Goal: Transaction & Acquisition: Purchase product/service

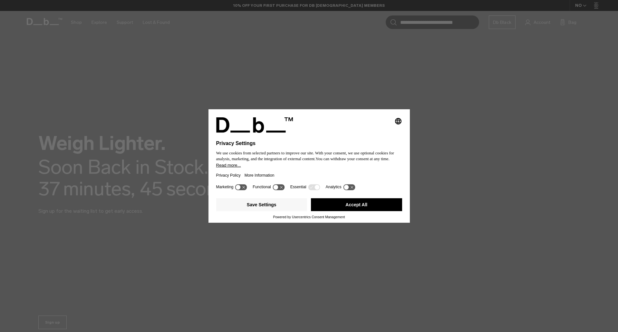
click at [344, 206] on button "Accept All" at bounding box center [356, 204] width 91 height 13
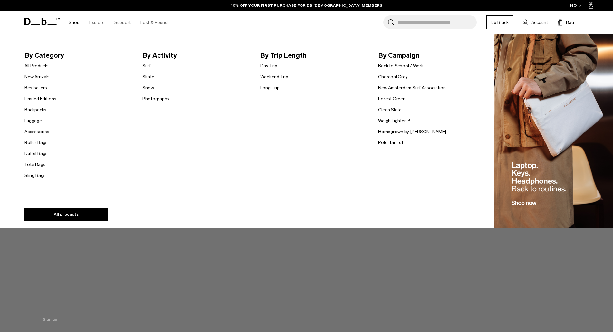
click at [152, 87] on link "Snow" at bounding box center [148, 87] width 12 height 7
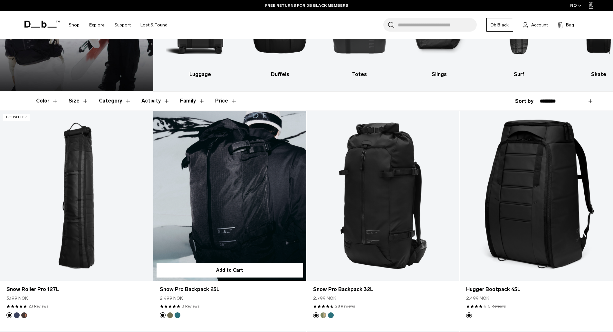
scroll to position [97, 0]
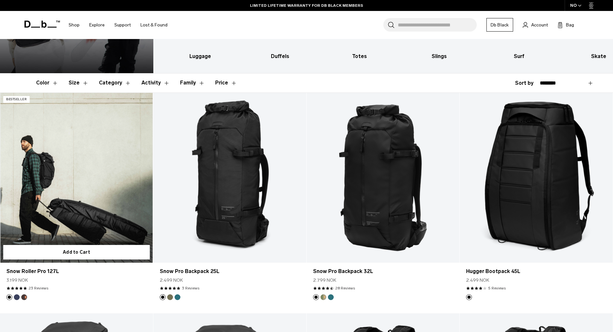
click at [122, 177] on link "Snow Roller Pro 127L" at bounding box center [76, 178] width 153 height 170
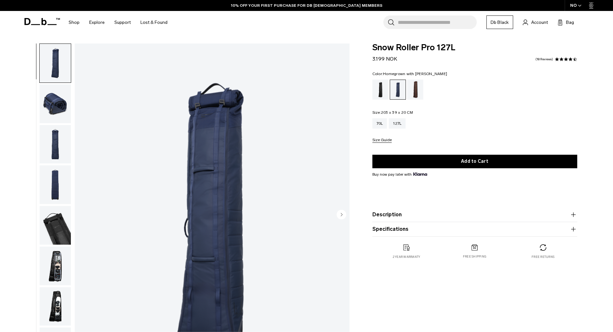
drag, startPoint x: 0, startPoint y: 0, endPoint x: 411, endPoint y: 91, distance: 420.6
click at [411, 91] on div "Homegrown with Lu" at bounding box center [415, 90] width 16 height 20
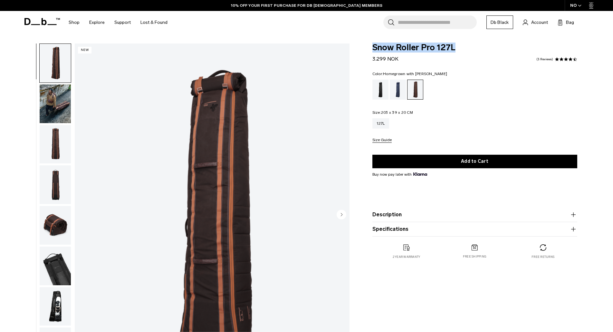
drag, startPoint x: 374, startPoint y: 48, endPoint x: 457, endPoint y: 50, distance: 83.8
click at [457, 50] on span "Snow Roller Pro 127L" at bounding box center [474, 47] width 205 height 8
copy span "Snow Roller Pro 127L"
